Goal: Download file/media

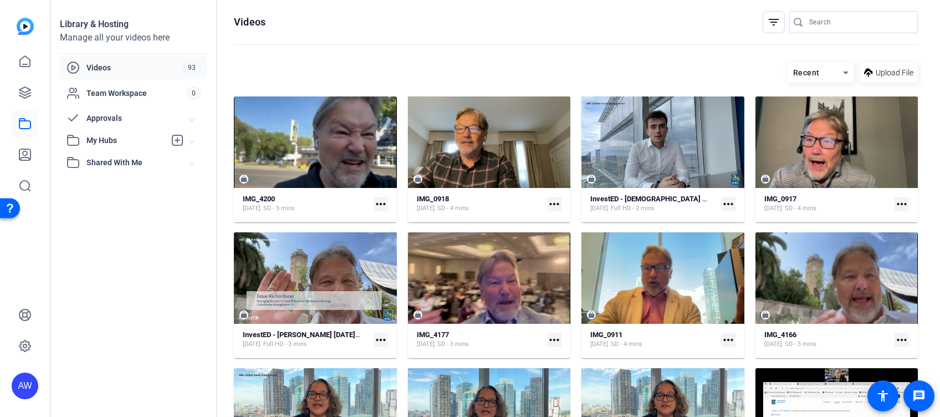
click at [377, 200] on mat-icon "more_horiz" at bounding box center [381, 204] width 14 height 14
click at [390, 217] on span "Download" at bounding box center [414, 219] width 68 height 13
click at [19, 86] on icon at bounding box center [24, 92] width 13 height 13
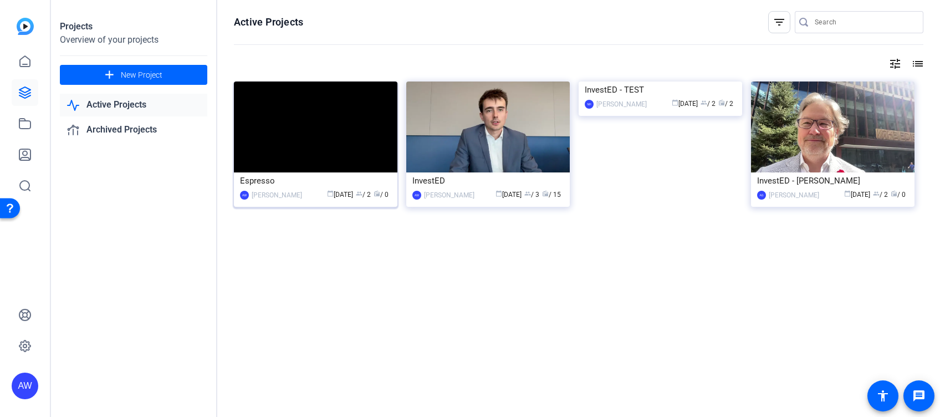
click at [319, 117] on img at bounding box center [316, 127] width 164 height 91
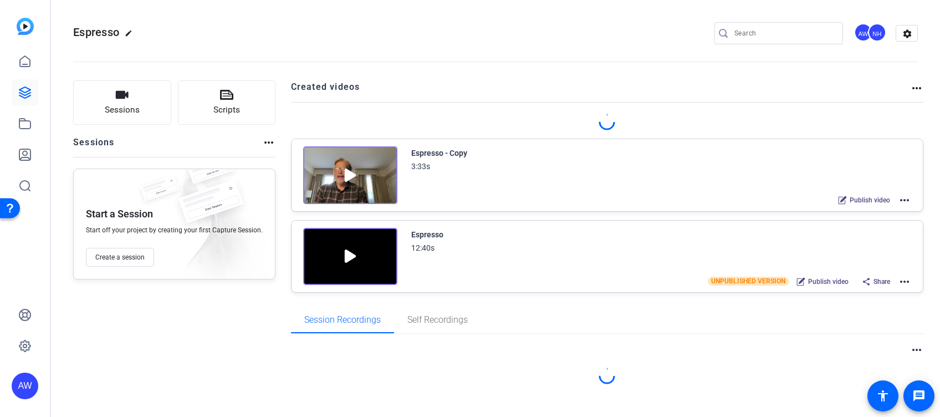
click at [376, 187] on img at bounding box center [350, 175] width 94 height 58
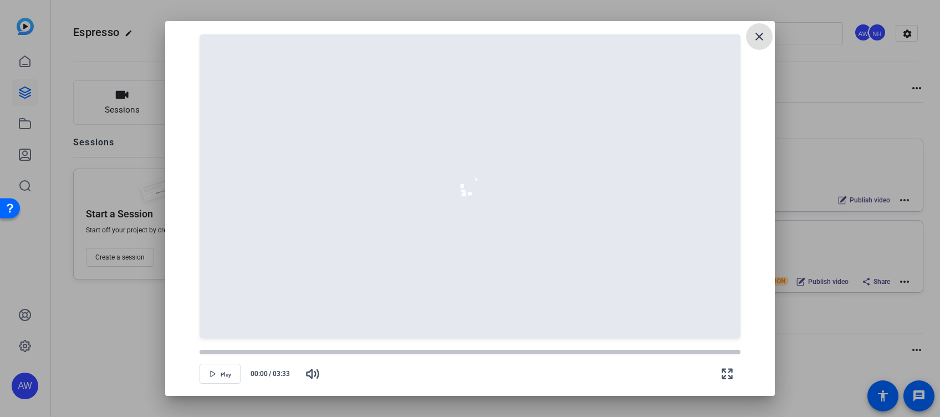
click at [756, 44] on span at bounding box center [759, 36] width 27 height 27
click at [753, 37] on mat-icon "close" at bounding box center [759, 36] width 13 height 13
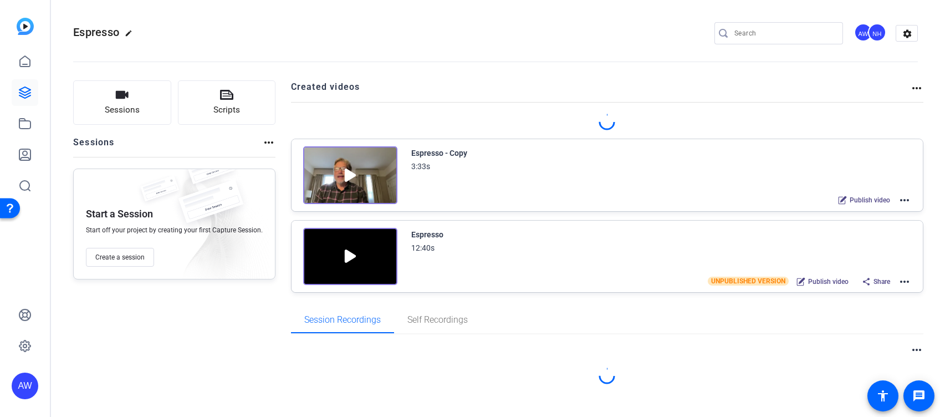
click at [900, 201] on mat-icon "more_horiz" at bounding box center [904, 199] width 13 height 13
click at [863, 208] on span "Edit in Creator" at bounding box center [856, 212] width 77 height 13
